Goal: Task Accomplishment & Management: Complete application form

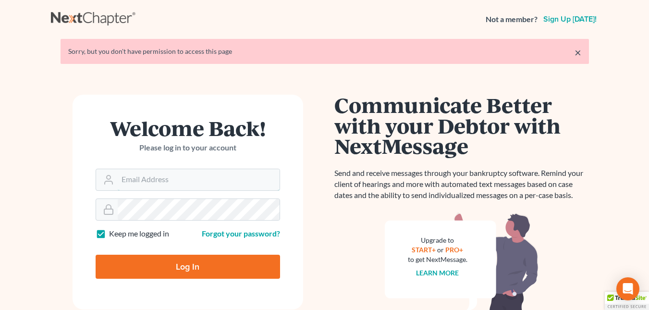
type input "[EMAIL_ADDRESS][DOMAIN_NAME]"
click at [164, 269] on input "Log In" at bounding box center [188, 267] width 184 height 24
type input "Thinking..."
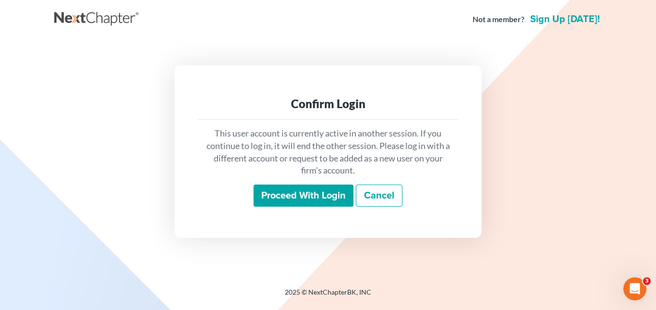
click at [285, 199] on input "Proceed with login" at bounding box center [304, 195] width 100 height 22
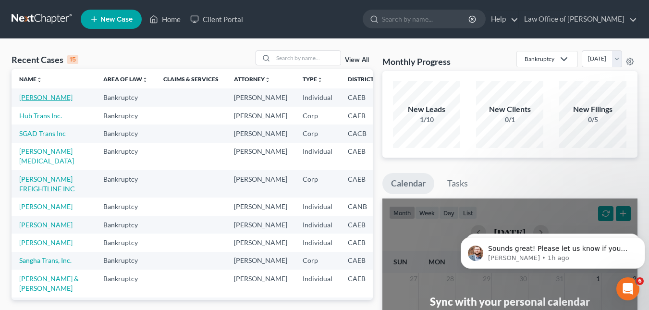
click at [37, 98] on link "Nijjar, Kuljit" at bounding box center [45, 97] width 53 height 8
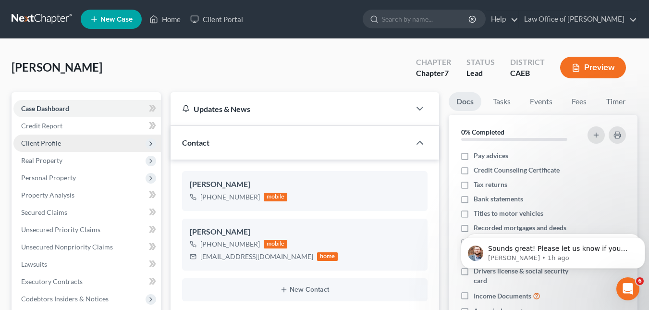
click at [40, 142] on span "Client Profile" at bounding box center [41, 143] width 40 height 8
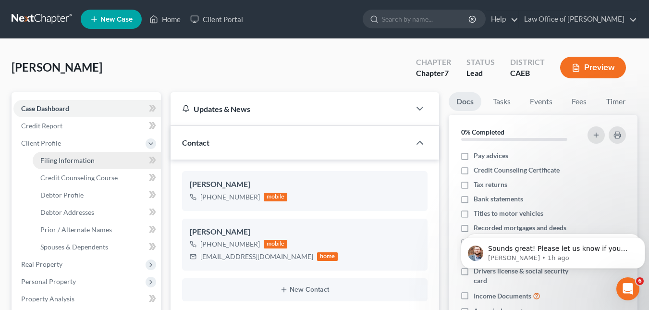
click at [57, 162] on span "Filing Information" at bounding box center [67, 160] width 54 height 8
select select "1"
select select "0"
select select "4"
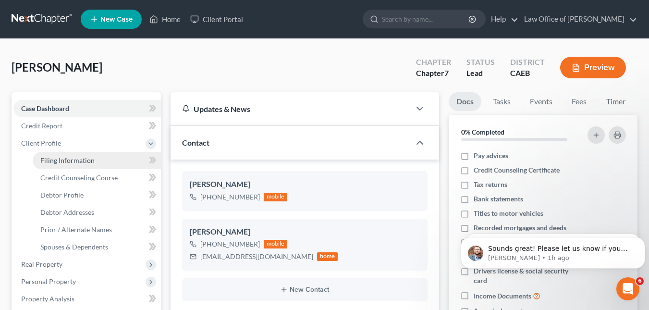
select select "1"
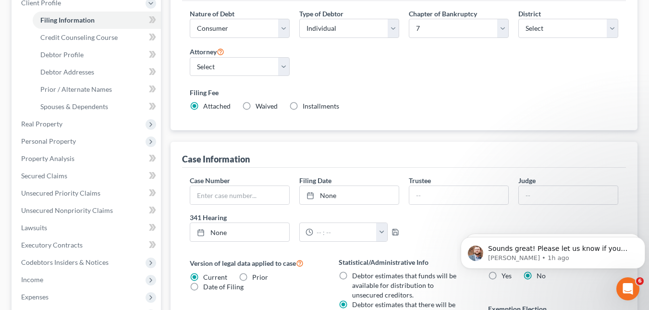
scroll to position [138, 0]
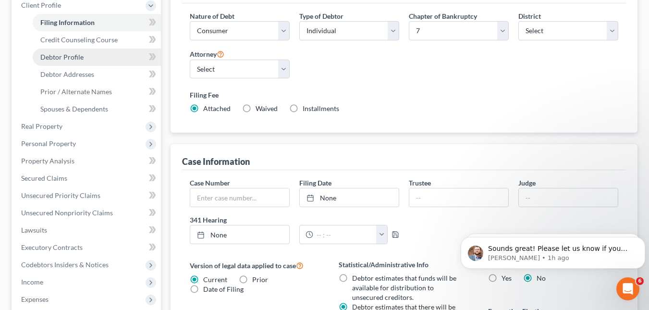
click at [66, 54] on span "Debtor Profile" at bounding box center [61, 57] width 43 height 8
select select "1"
select select "2"
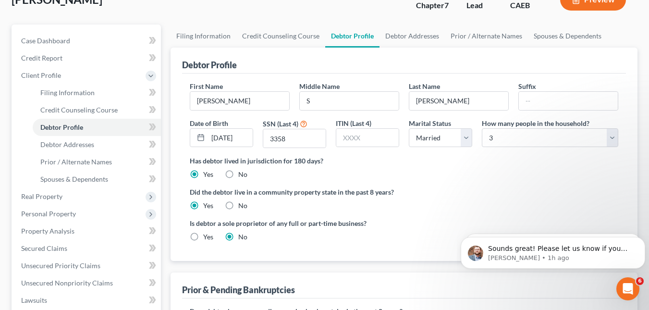
scroll to position [65, 0]
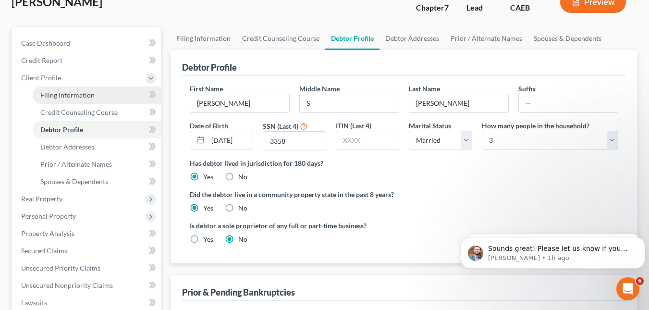
click at [74, 92] on span "Filing Information" at bounding box center [67, 95] width 54 height 8
select select "1"
select select "0"
select select "8"
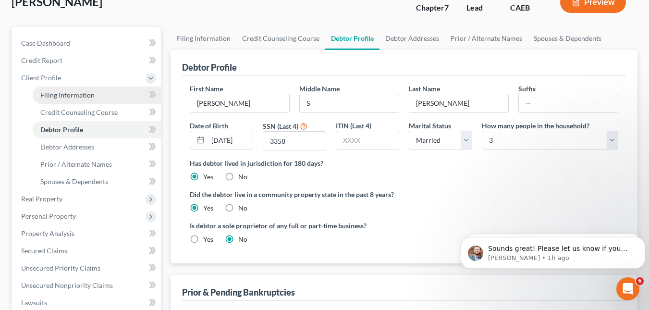
select select "0"
select select "4"
select select "1"
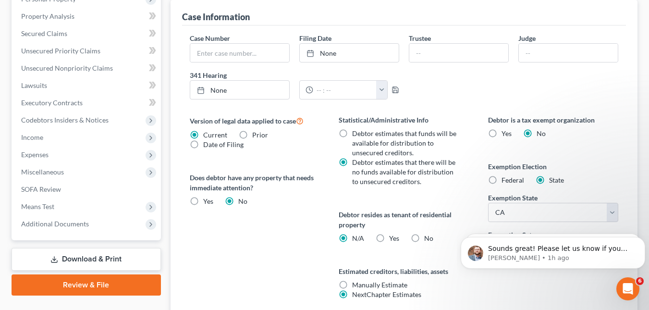
scroll to position [281, 0]
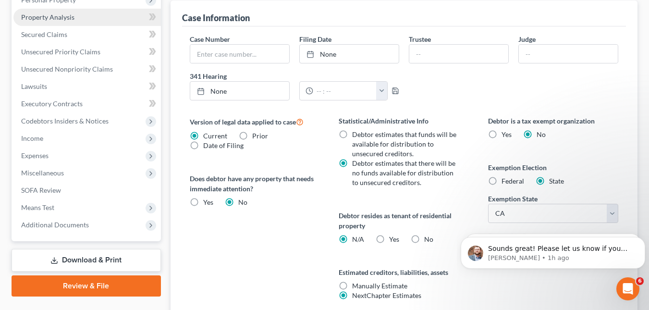
click at [64, 13] on span "Property Analysis" at bounding box center [47, 17] width 53 height 8
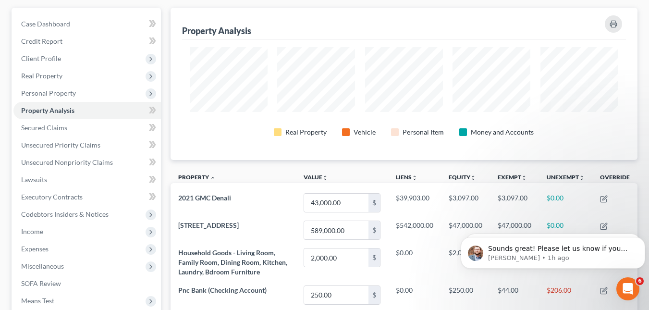
scroll to position [85, 0]
click at [91, 130] on link "Secured Claims" at bounding box center [86, 127] width 147 height 17
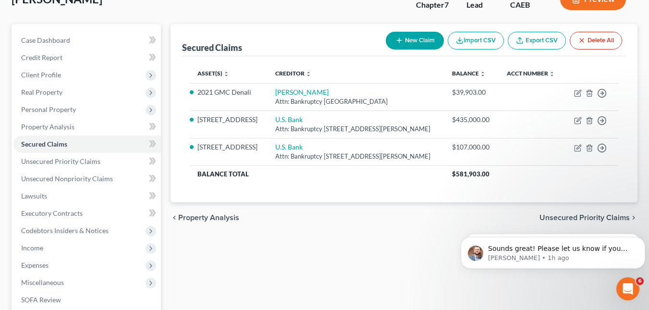
scroll to position [66, 0]
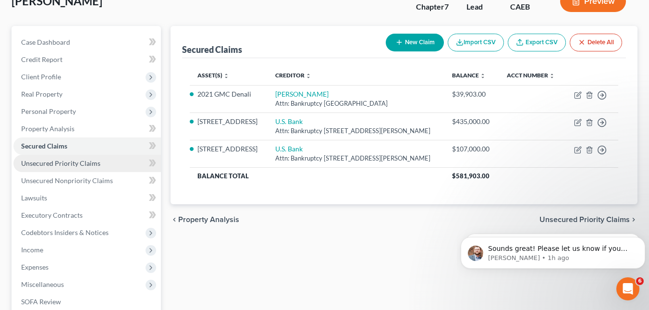
click at [82, 165] on span "Unsecured Priority Claims" at bounding box center [60, 163] width 79 height 8
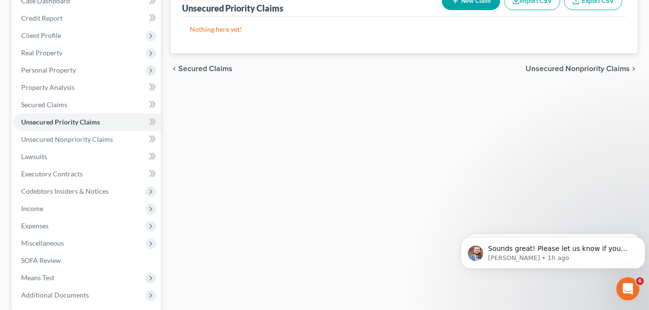
scroll to position [107, 0]
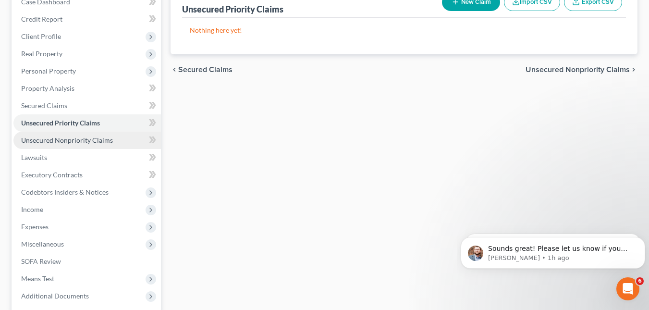
click at [61, 143] on span "Unsecured Nonpriority Claims" at bounding box center [67, 140] width 92 height 8
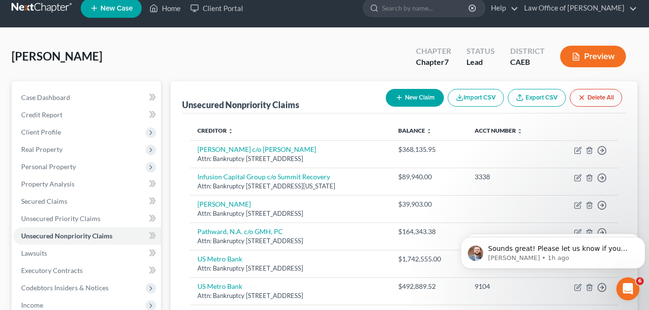
scroll to position [10, 0]
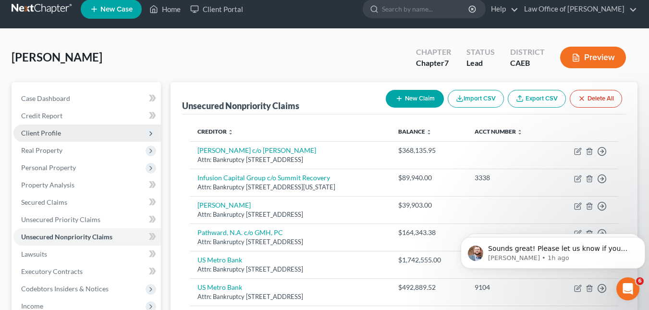
click at [59, 133] on span "Client Profile" at bounding box center [41, 133] width 40 height 8
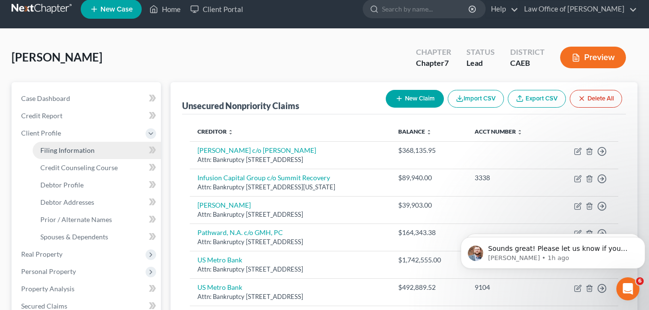
click at [66, 154] on span "Filing Information" at bounding box center [67, 150] width 54 height 8
select select "1"
select select "0"
select select "8"
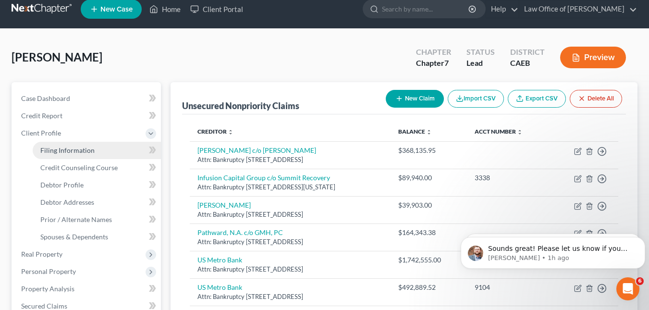
select select "0"
select select "4"
select select "1"
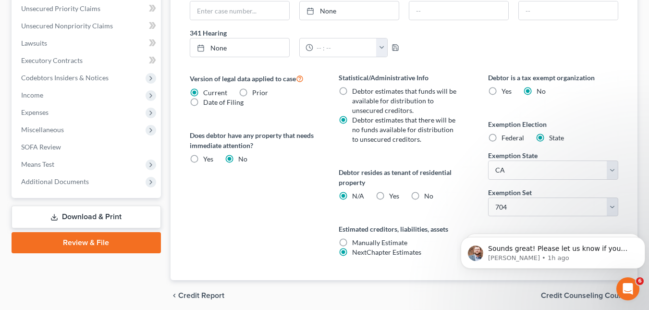
scroll to position [322, 0]
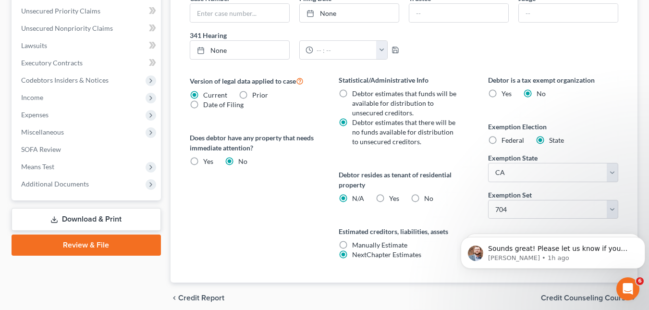
click at [352, 245] on label "Manually Estimate Manually Estimate" at bounding box center [379, 245] width 55 height 10
click at [356, 245] on input "Manually Estimate Manually Estimate" at bounding box center [359, 243] width 6 height 6
radio input "true"
radio input "false"
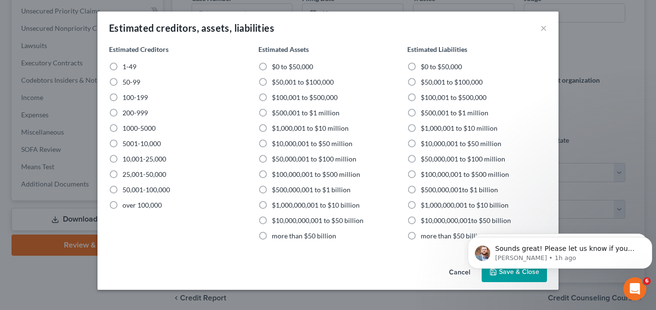
click at [272, 112] on label "$500,001 to $1 million" at bounding box center [306, 113] width 68 height 10
click at [276, 112] on input "$500,001 to $1 million" at bounding box center [279, 111] width 6 height 6
radio input "true"
click at [272, 113] on label "$500,001 to $1 million" at bounding box center [306, 113] width 68 height 10
click at [276, 113] on input "$500,001 to $1 million" at bounding box center [279, 111] width 6 height 6
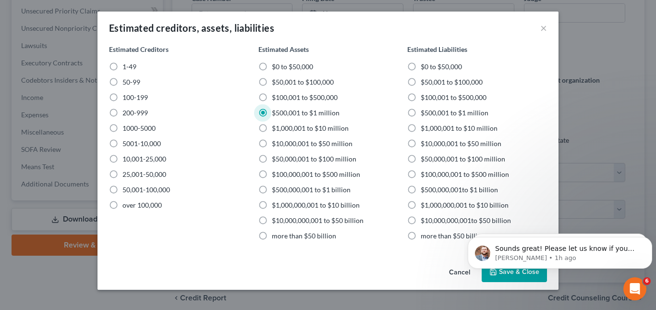
click at [451, 271] on button "Cancel" at bounding box center [459, 272] width 37 height 19
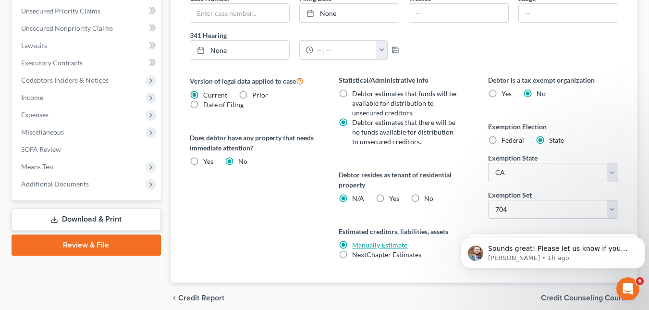
click at [365, 243] on link "Manually Estimate" at bounding box center [379, 245] width 55 height 8
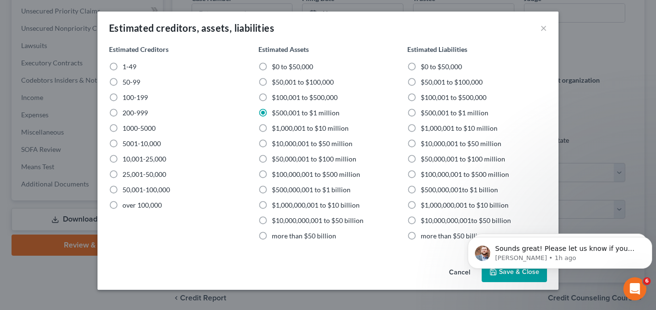
click at [452, 274] on button "Cancel" at bounding box center [459, 272] width 37 height 19
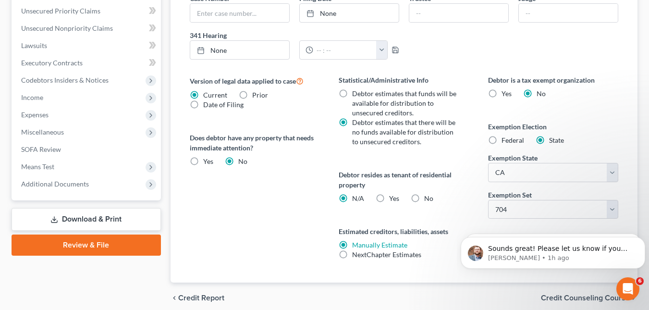
click at [352, 255] on label "NextChapter Estimates" at bounding box center [386, 255] width 69 height 10
click at [356, 255] on input "NextChapter Estimates" at bounding box center [359, 253] width 6 height 6
radio input "true"
radio input "false"
